Goal: Check status: Check status

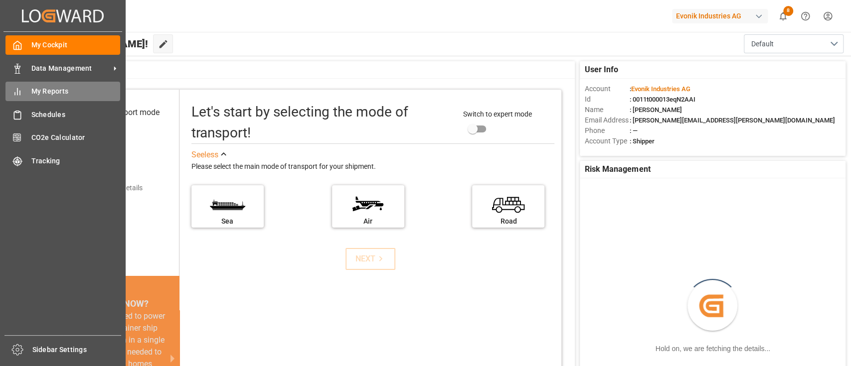
click at [44, 92] on span "My Reports" at bounding box center [75, 91] width 89 height 10
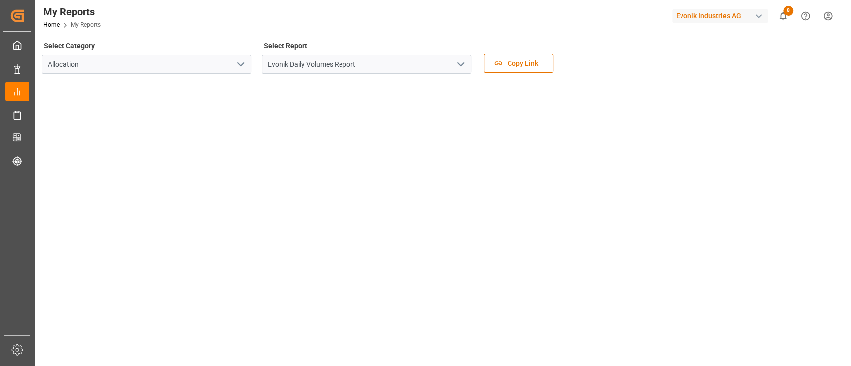
click at [462, 69] on icon "open menu" at bounding box center [461, 64] width 12 height 12
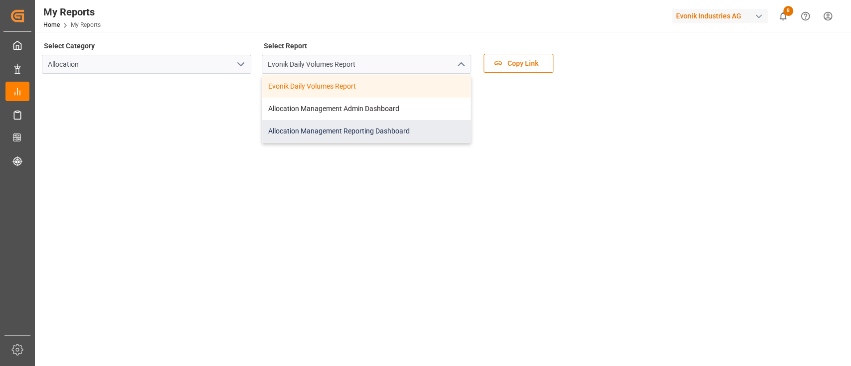
click at [359, 135] on div "Allocation Management Reporting Dashboard" at bounding box center [366, 131] width 208 height 22
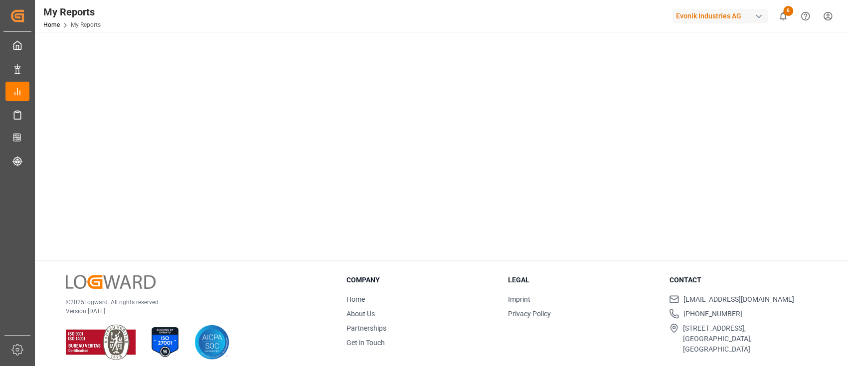
scroll to position [235, 0]
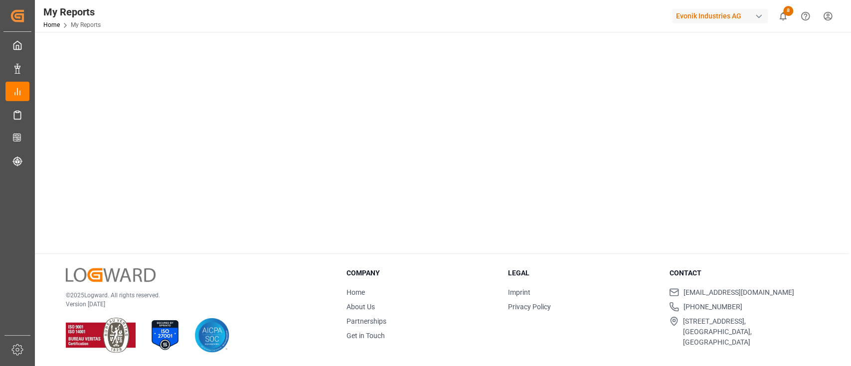
click at [94, 251] on div "Select Category Allocation Select Report Allocation Management Reporting Dashbo…" at bounding box center [442, 82] width 814 height 570
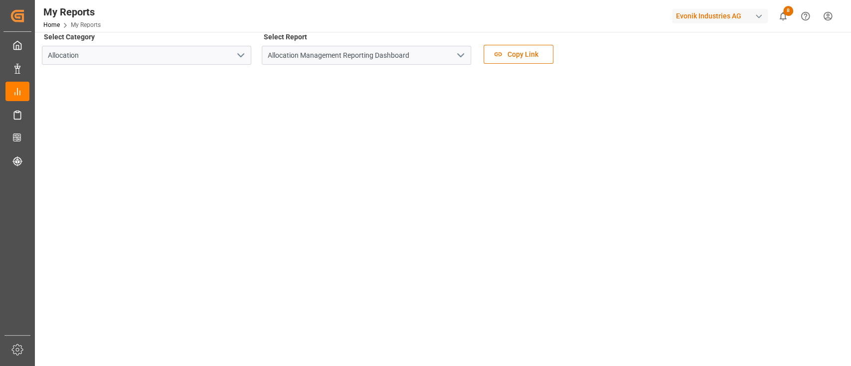
scroll to position [0, 0]
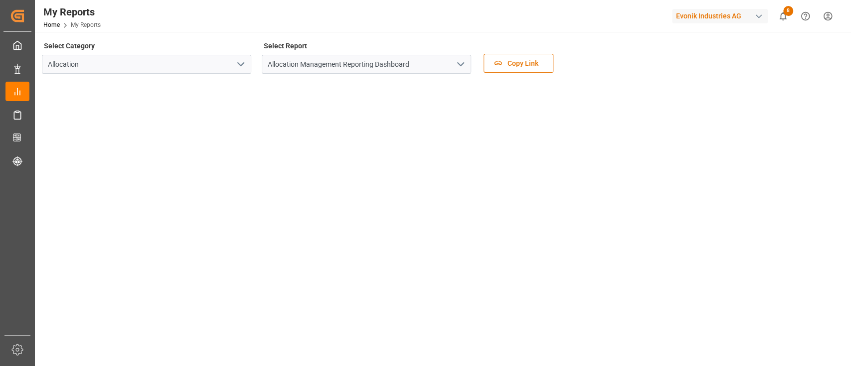
click at [847, 331] on main "Select Category Allocation Select Report Allocation Management Reporting Dashbo…" at bounding box center [442, 260] width 814 height 443
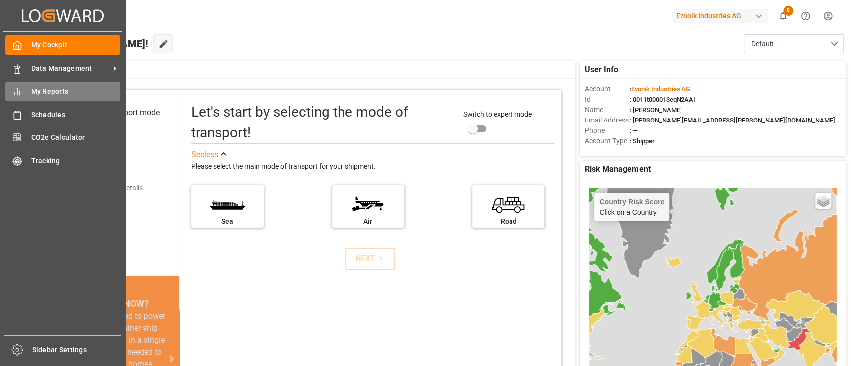
click at [16, 89] on icon at bounding box center [17, 92] width 10 height 10
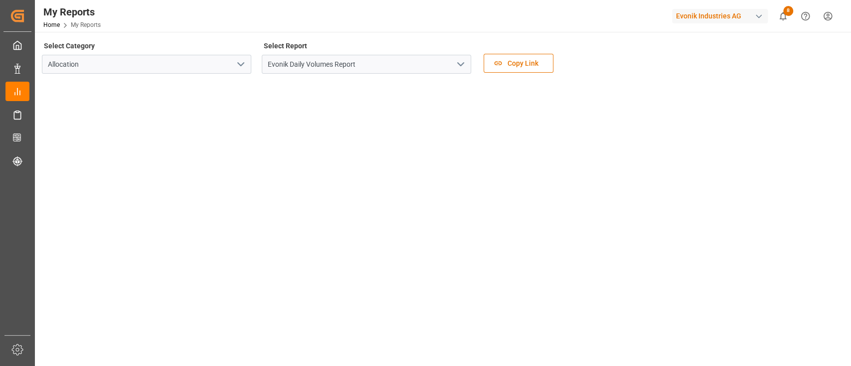
click at [459, 68] on icon "open menu" at bounding box center [461, 64] width 12 height 12
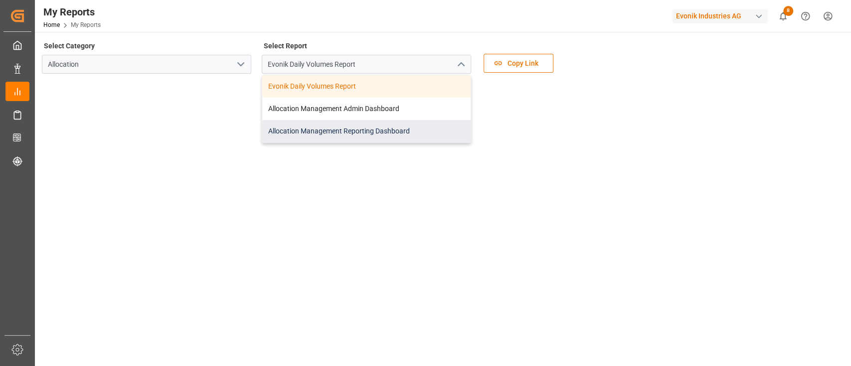
click at [365, 132] on div "Allocation Management Reporting Dashboard" at bounding box center [366, 131] width 208 height 22
